Goal: Task Accomplishment & Management: Complete application form

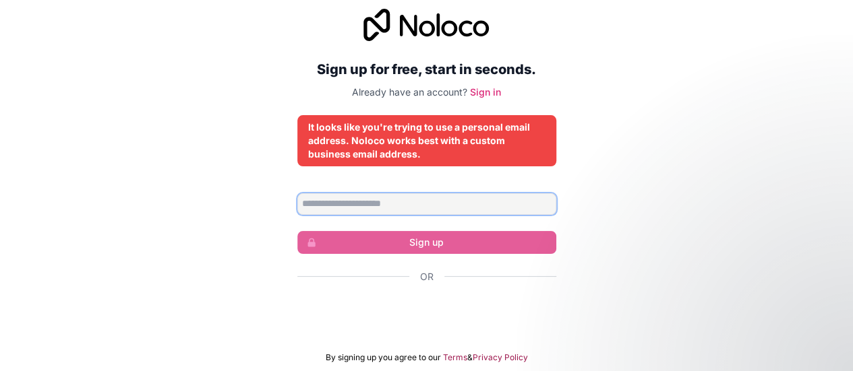
click at [426, 193] on input "Email address" at bounding box center [426, 204] width 259 height 22
type input "**********"
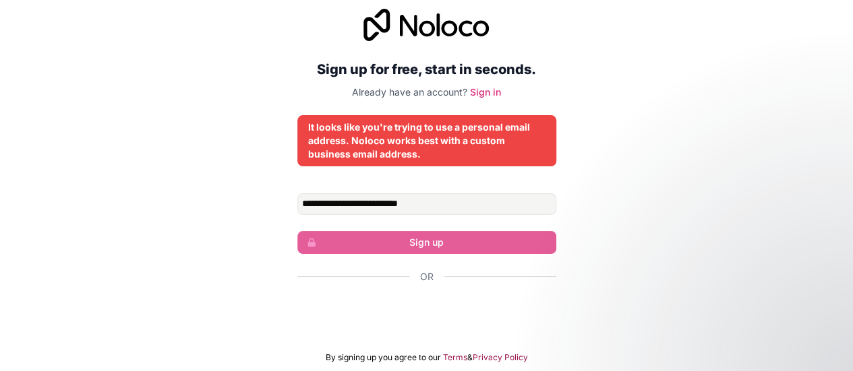
scroll to position [10, 0]
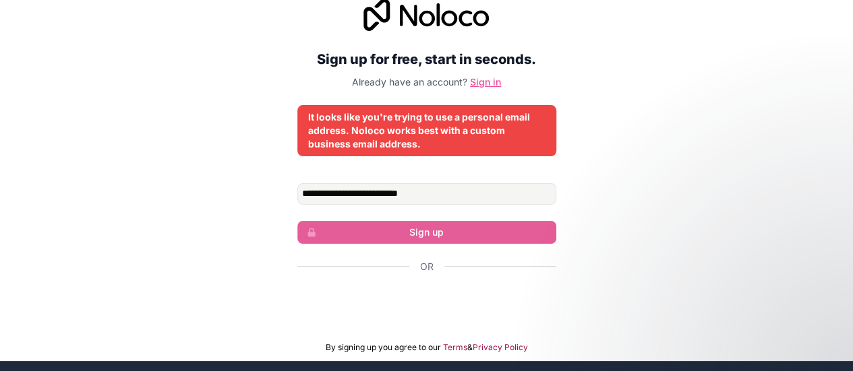
click at [483, 85] on link "Sign in" at bounding box center [485, 81] width 31 height 11
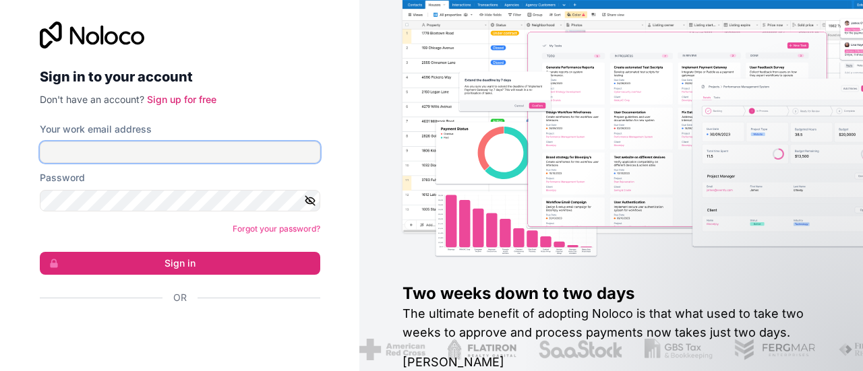
click at [233, 153] on input "Your work email address" at bounding box center [180, 153] width 280 height 22
type input "**********"
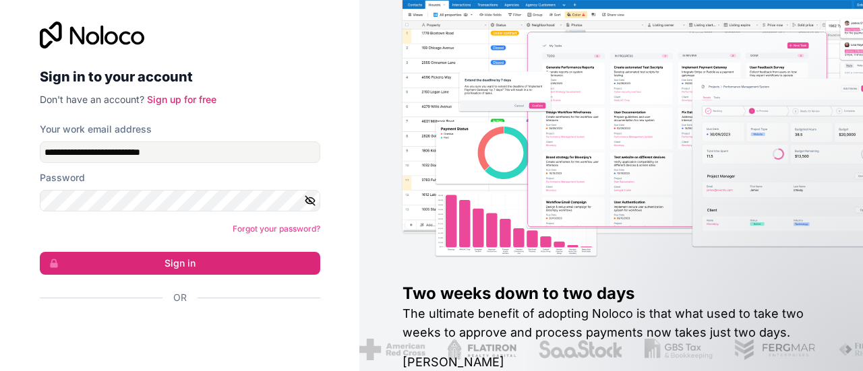
click at [189, 108] on div "**********" at bounding box center [180, 187] width 280 height 330
click at [181, 98] on link "Sign up for free" at bounding box center [181, 99] width 69 height 11
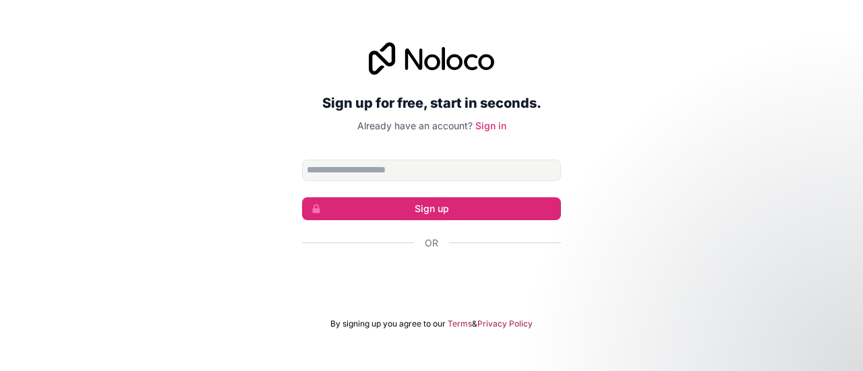
click at [417, 166] on input "Email address" at bounding box center [431, 171] width 259 height 22
type input "**********"
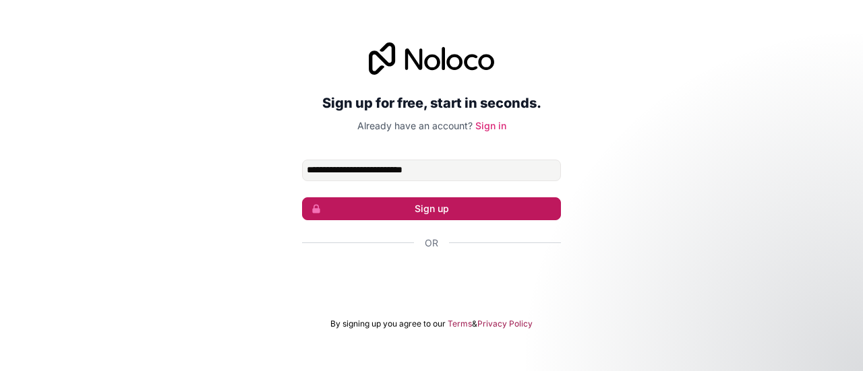
click at [437, 204] on button "Sign up" at bounding box center [431, 209] width 259 height 23
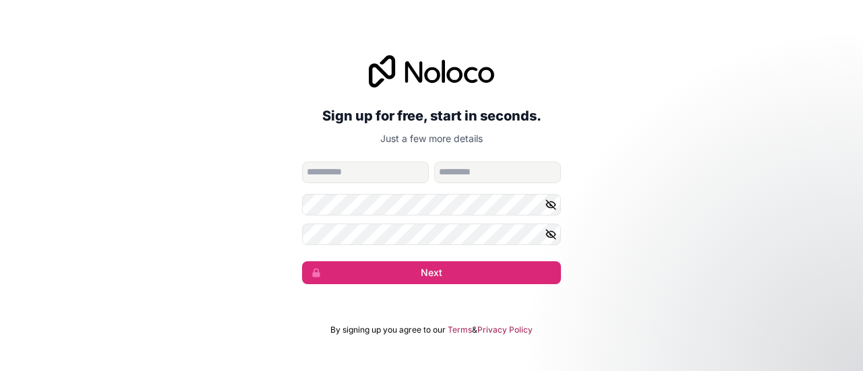
click at [417, 180] on input "given-name" at bounding box center [365, 173] width 127 height 22
type input "******"
click at [302, 262] on button "Next" at bounding box center [431, 273] width 259 height 23
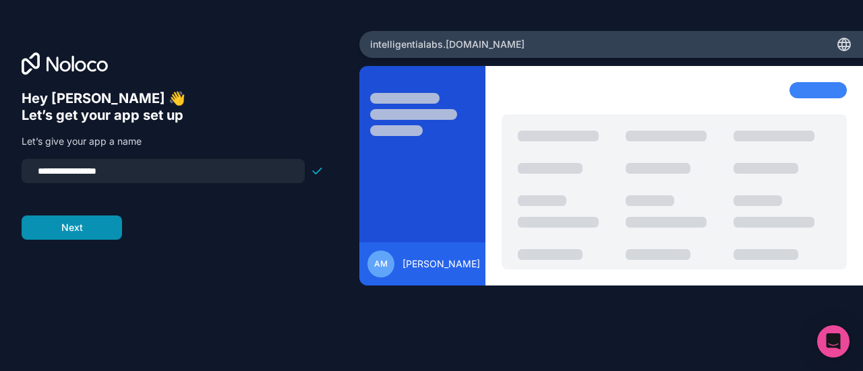
click at [105, 216] on button "Next" at bounding box center [72, 228] width 100 height 24
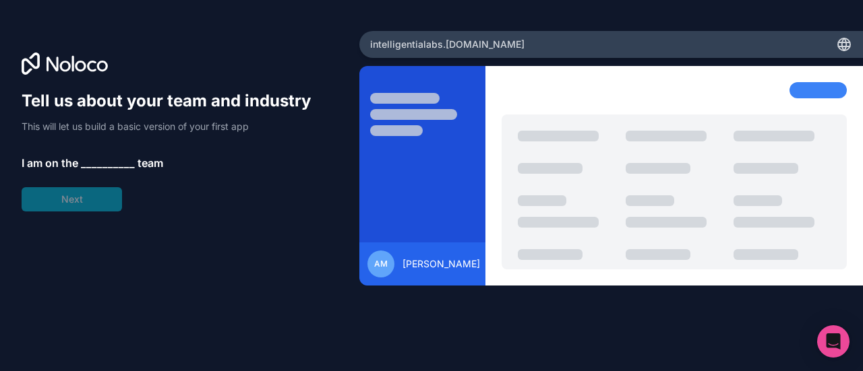
drag, startPoint x: 103, startPoint y: 151, endPoint x: 100, endPoint y: 161, distance: 10.5
click at [100, 161] on div "Tell us about your team and industry This will let us build a basic version of …" at bounding box center [173, 150] width 302 height 121
click at [100, 161] on span "__________" at bounding box center [108, 163] width 54 height 16
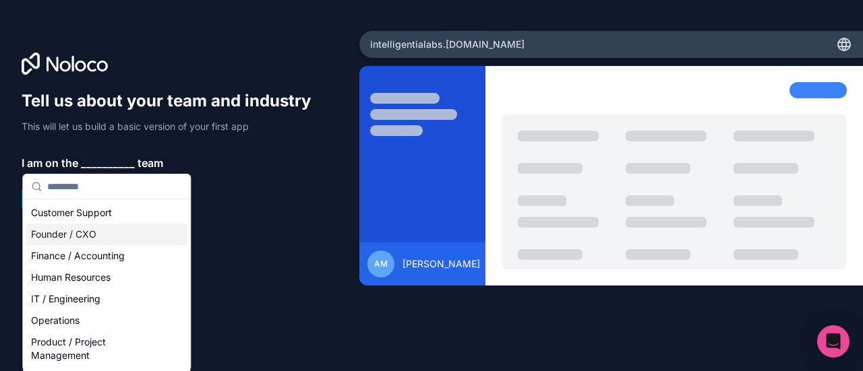
click at [104, 236] on div "Founder / CXO" at bounding box center [107, 235] width 162 height 22
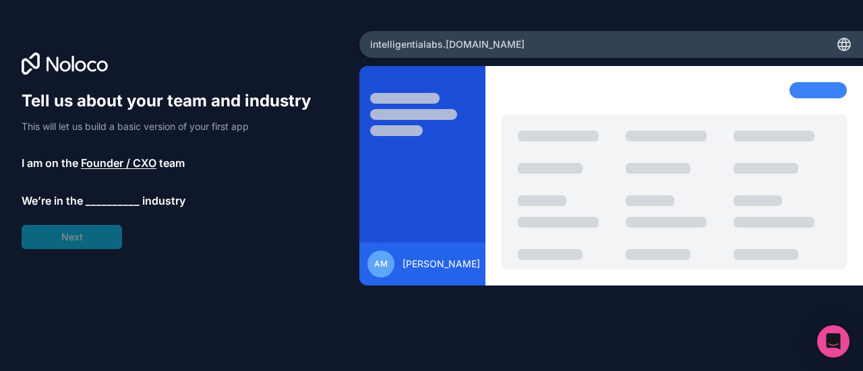
click at [98, 204] on span "__________" at bounding box center [113, 201] width 54 height 16
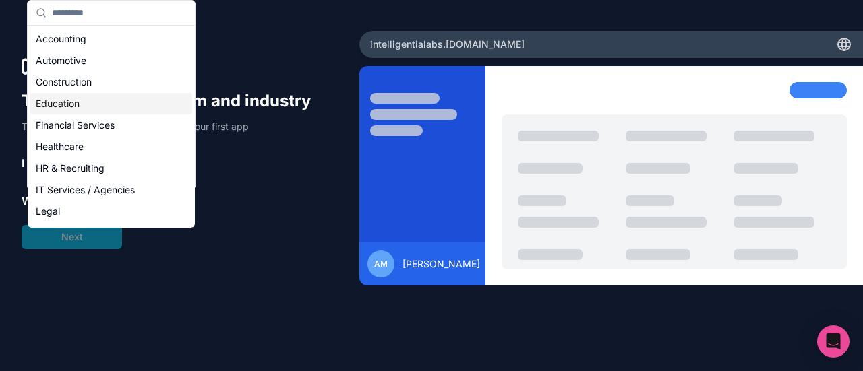
click at [142, 102] on div "Education" at bounding box center [111, 104] width 162 height 22
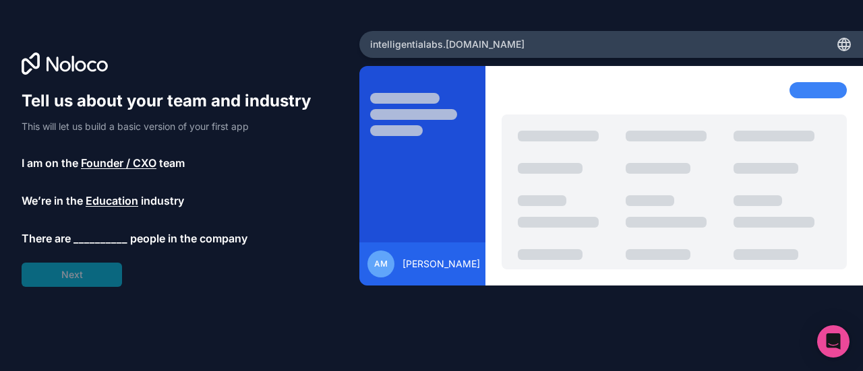
click at [102, 241] on span "__________" at bounding box center [100, 239] width 54 height 16
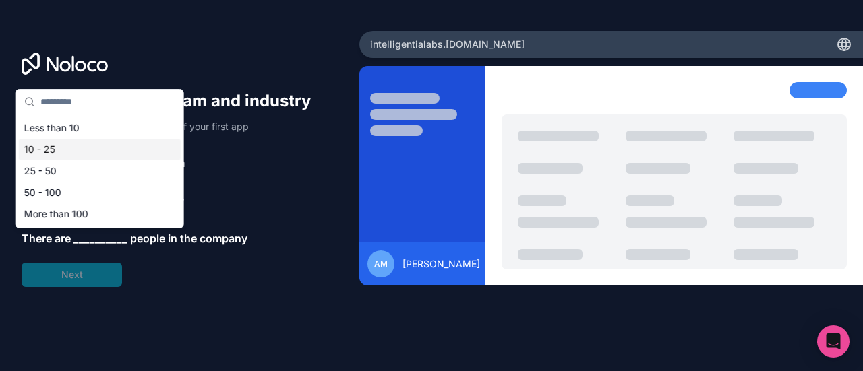
click at [117, 141] on div "10 - 25" at bounding box center [100, 150] width 162 height 22
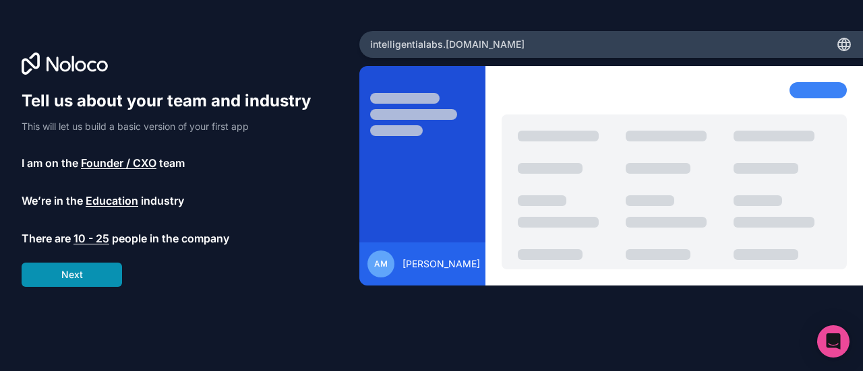
click at [86, 273] on button "Next" at bounding box center [72, 275] width 100 height 24
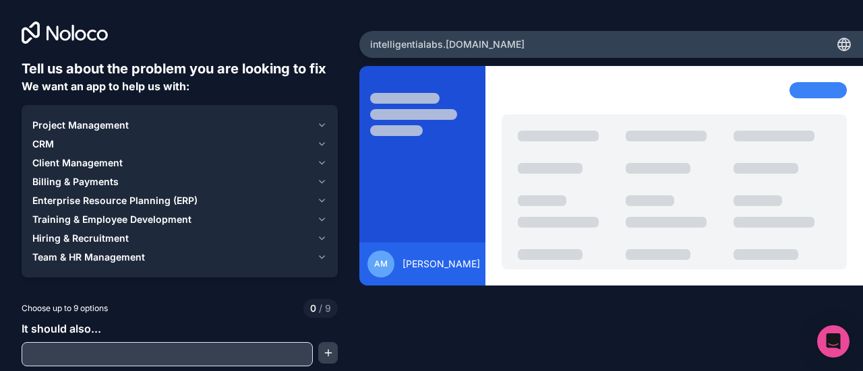
scroll to position [27, 0]
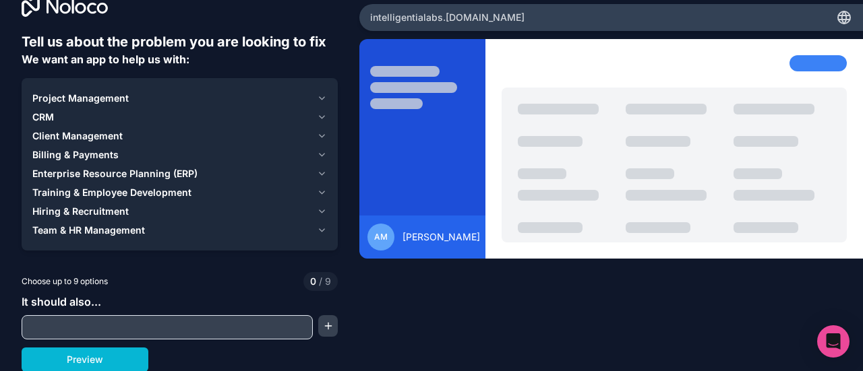
click at [213, 330] on input "text" at bounding box center [167, 327] width 285 height 19
click at [317, 100] on icon "button" at bounding box center [322, 98] width 10 height 11
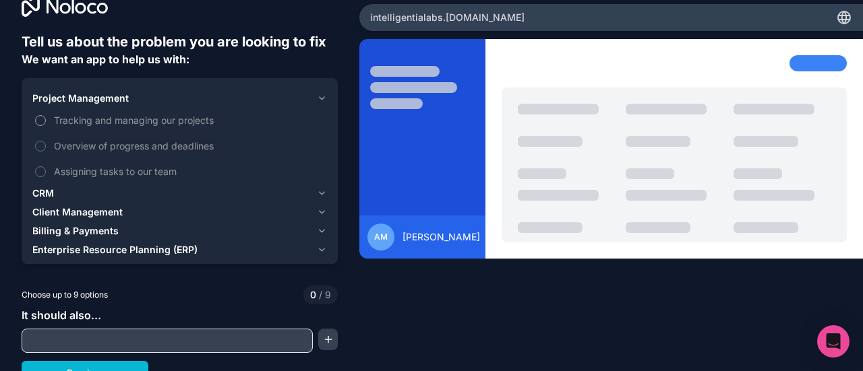
click at [160, 121] on span "Tracking and managing our projects" at bounding box center [189, 120] width 270 height 14
click at [46, 121] on button "Tracking and managing our projects" at bounding box center [40, 120] width 11 height 11
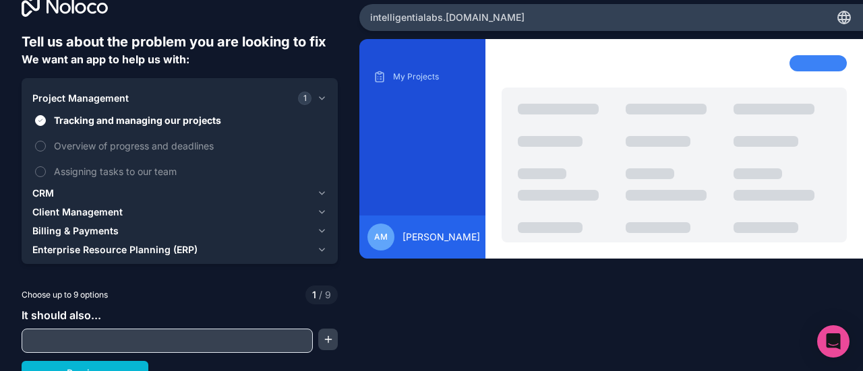
scroll to position [40, 0]
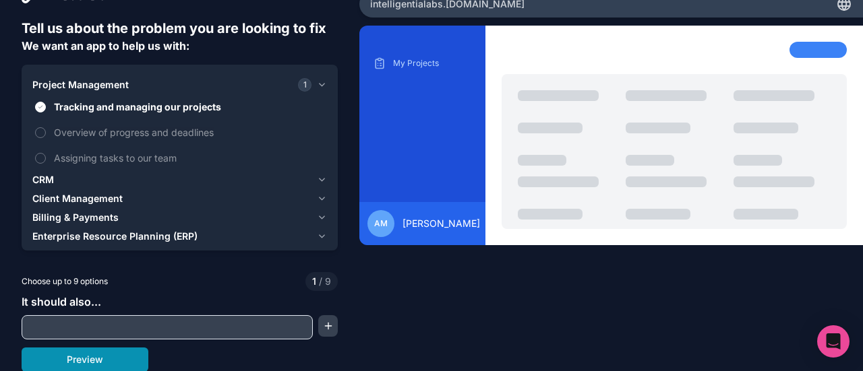
click at [96, 365] on button "Preview" at bounding box center [85, 360] width 127 height 24
click at [190, 132] on span "Overview of progress and deadlines" at bounding box center [189, 132] width 270 height 14
click at [46, 132] on button "Overview of progress and deadlines" at bounding box center [40, 132] width 11 height 11
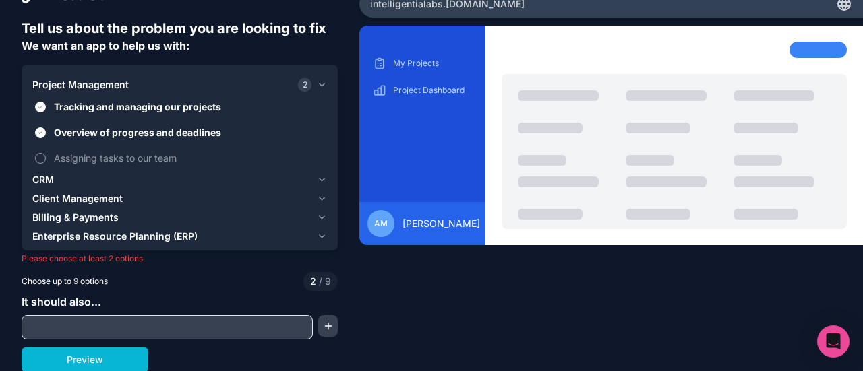
click at [174, 156] on span "Assigning tasks to our team" at bounding box center [189, 158] width 270 height 14
click at [46, 156] on button "Assigning tasks to our team" at bounding box center [40, 158] width 11 height 11
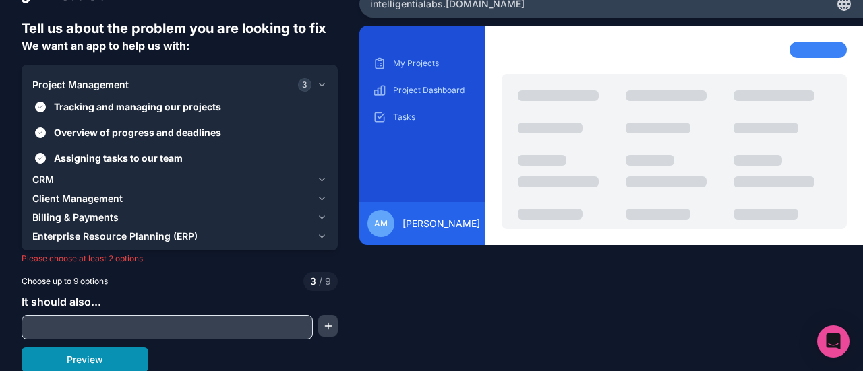
click at [88, 363] on button "Preview" at bounding box center [85, 360] width 127 height 24
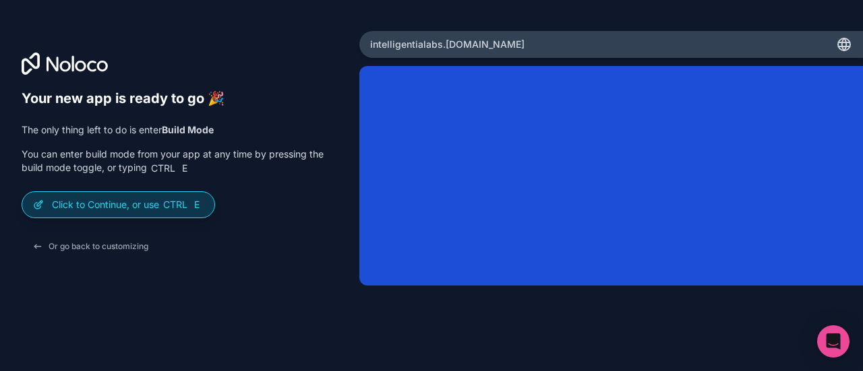
click at [185, 199] on span "Ctrl" at bounding box center [175, 205] width 27 height 12
